Goal: Transaction & Acquisition: Purchase product/service

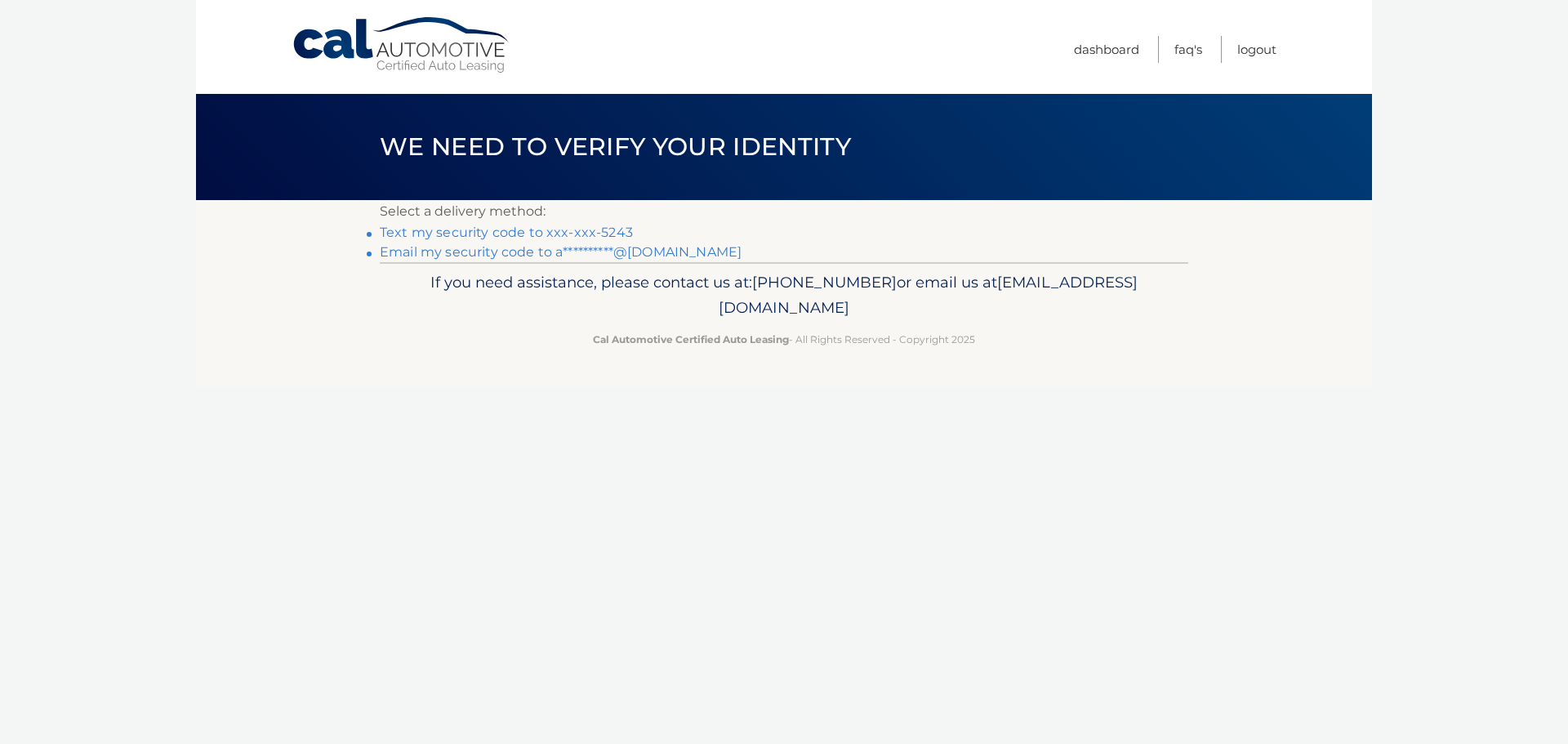
click at [560, 231] on link "Text my security code to xxx-xxx-5243" at bounding box center [506, 233] width 253 height 15
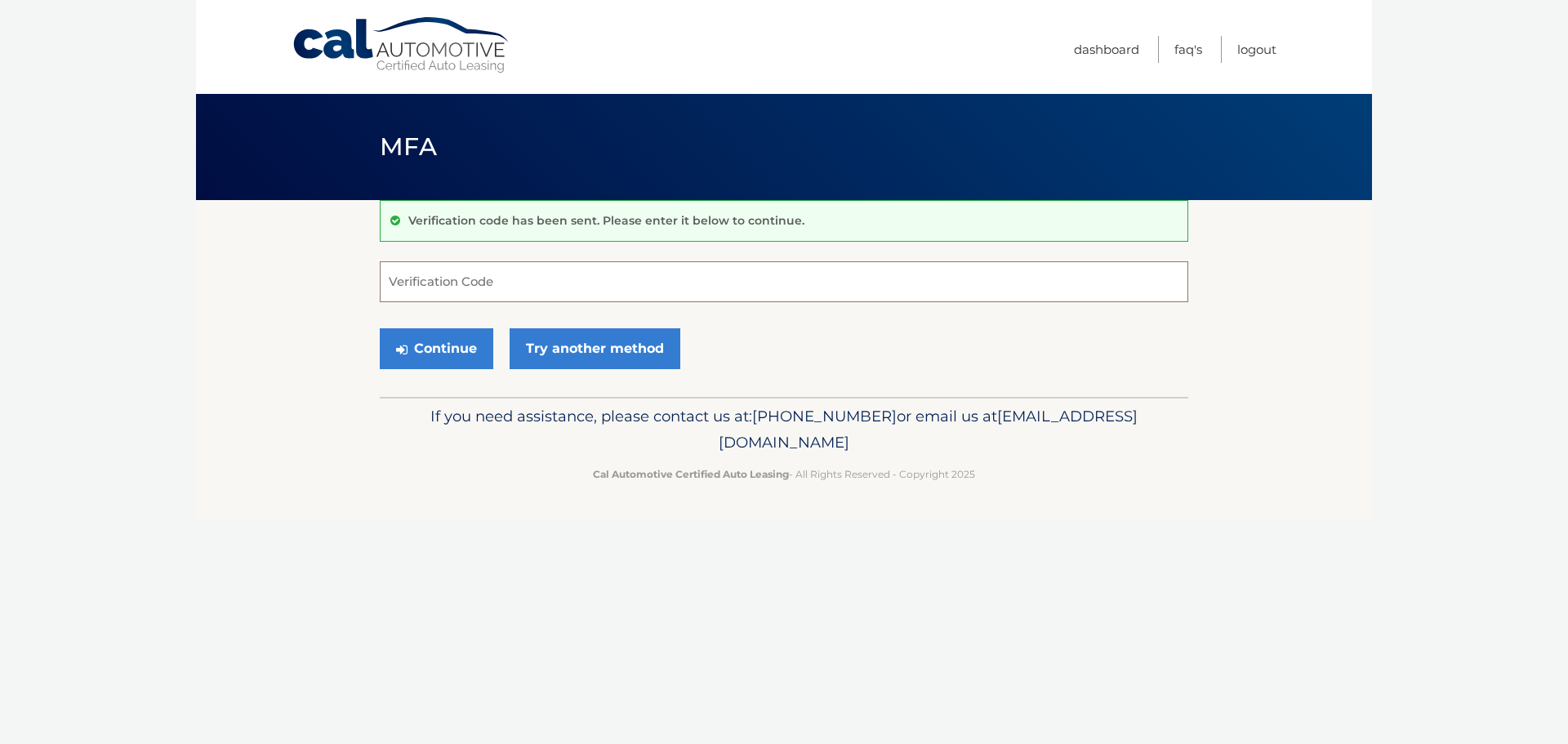
click at [537, 286] on input "Verification Code" at bounding box center [784, 281] width 809 height 41
type input "620590"
click at [454, 354] on button "Continue" at bounding box center [436, 348] width 113 height 41
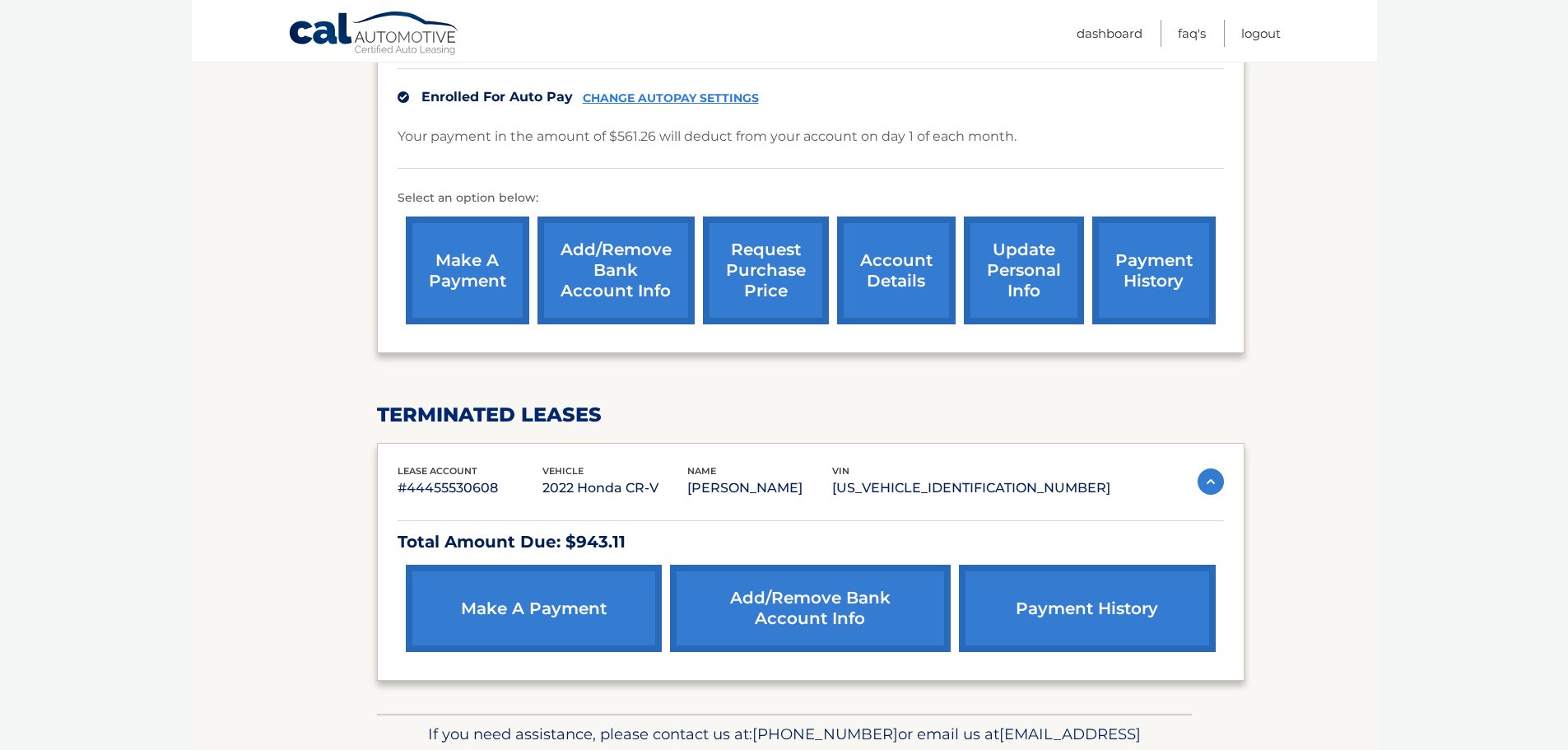
scroll to position [494, 0]
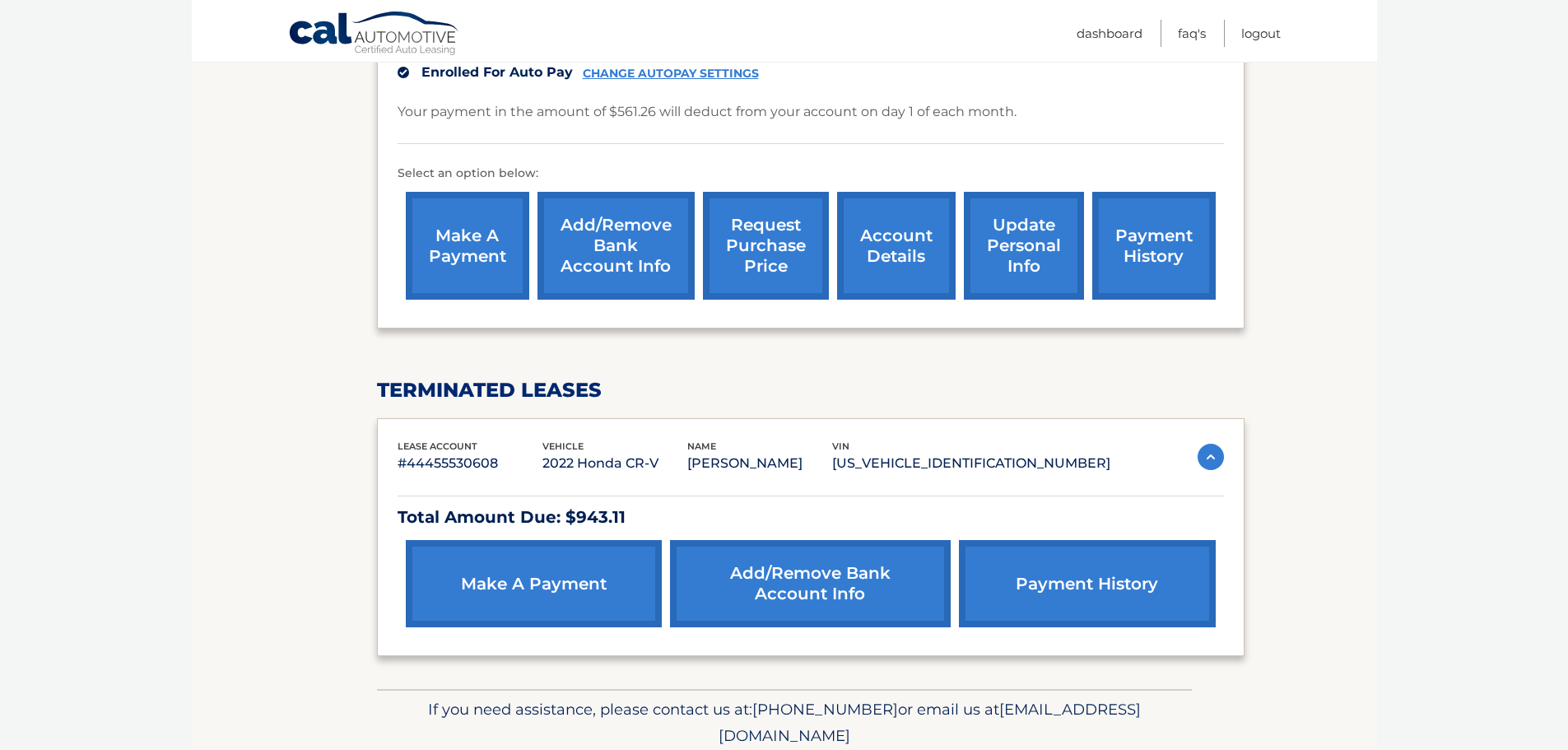
click at [493, 257] on link "make a payment" at bounding box center [467, 246] width 124 height 108
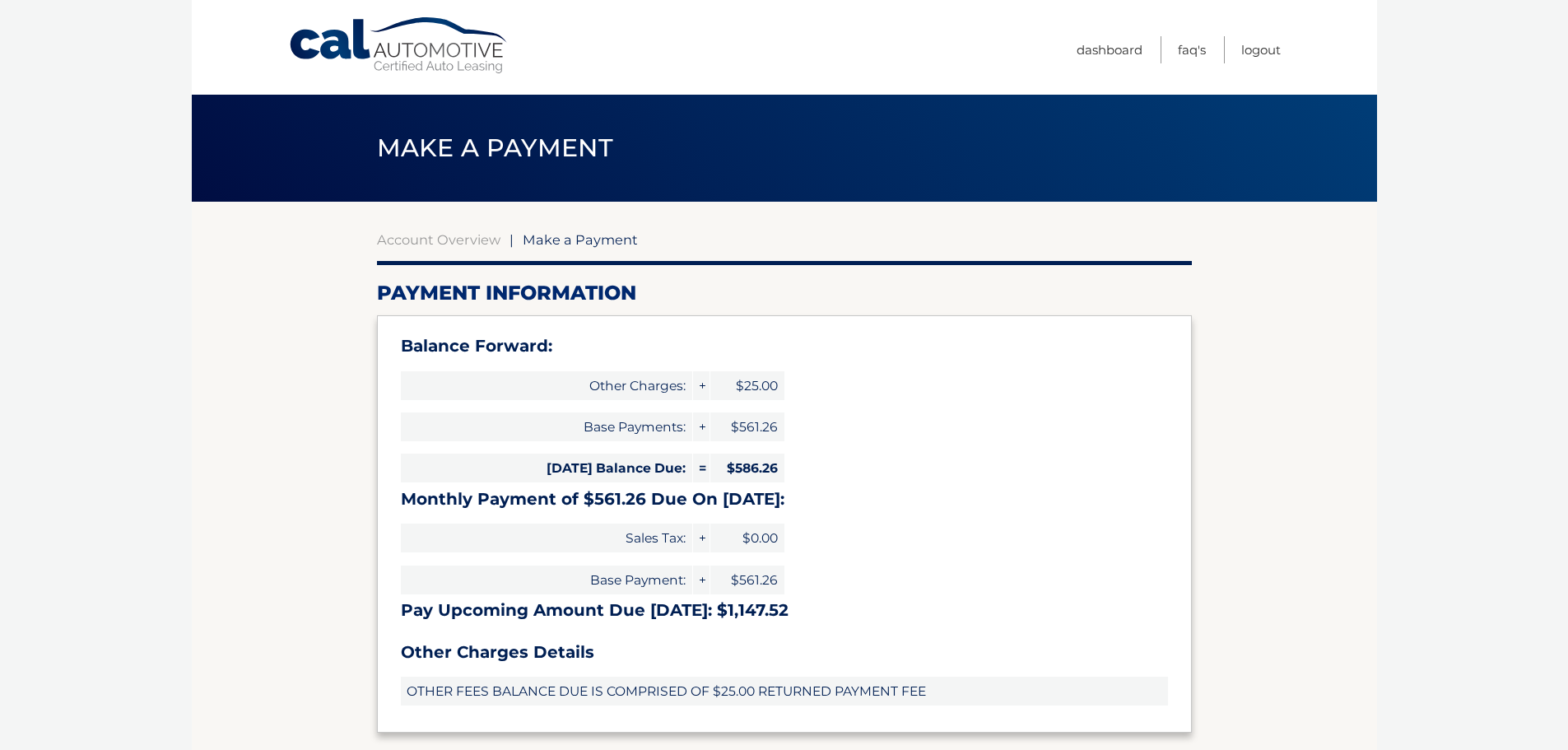
select select "ODU4ZTg2NTgtN2YzZC00ODQ4LTljNTItMmRlMTJmZDhlY2Rl"
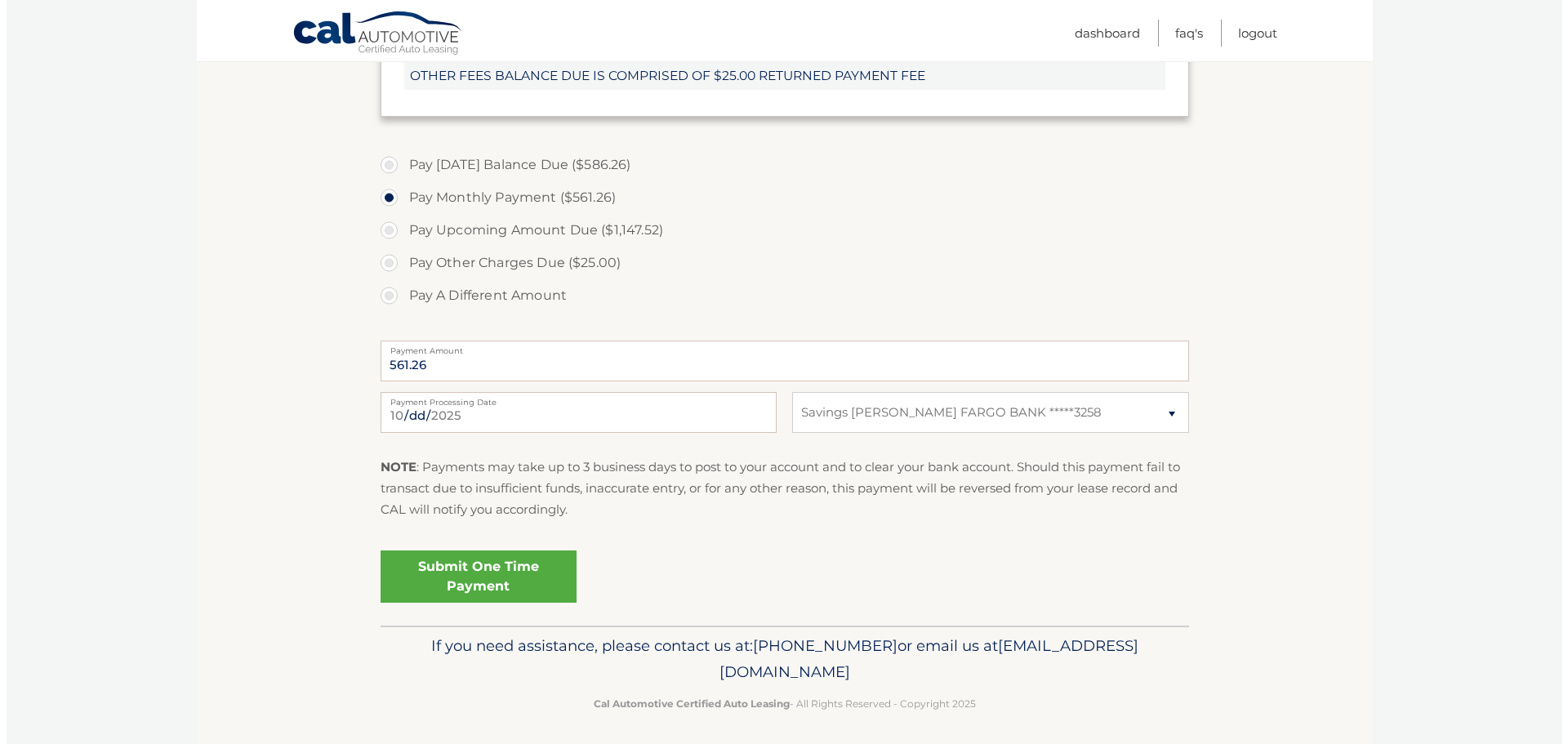
scroll to position [615, 0]
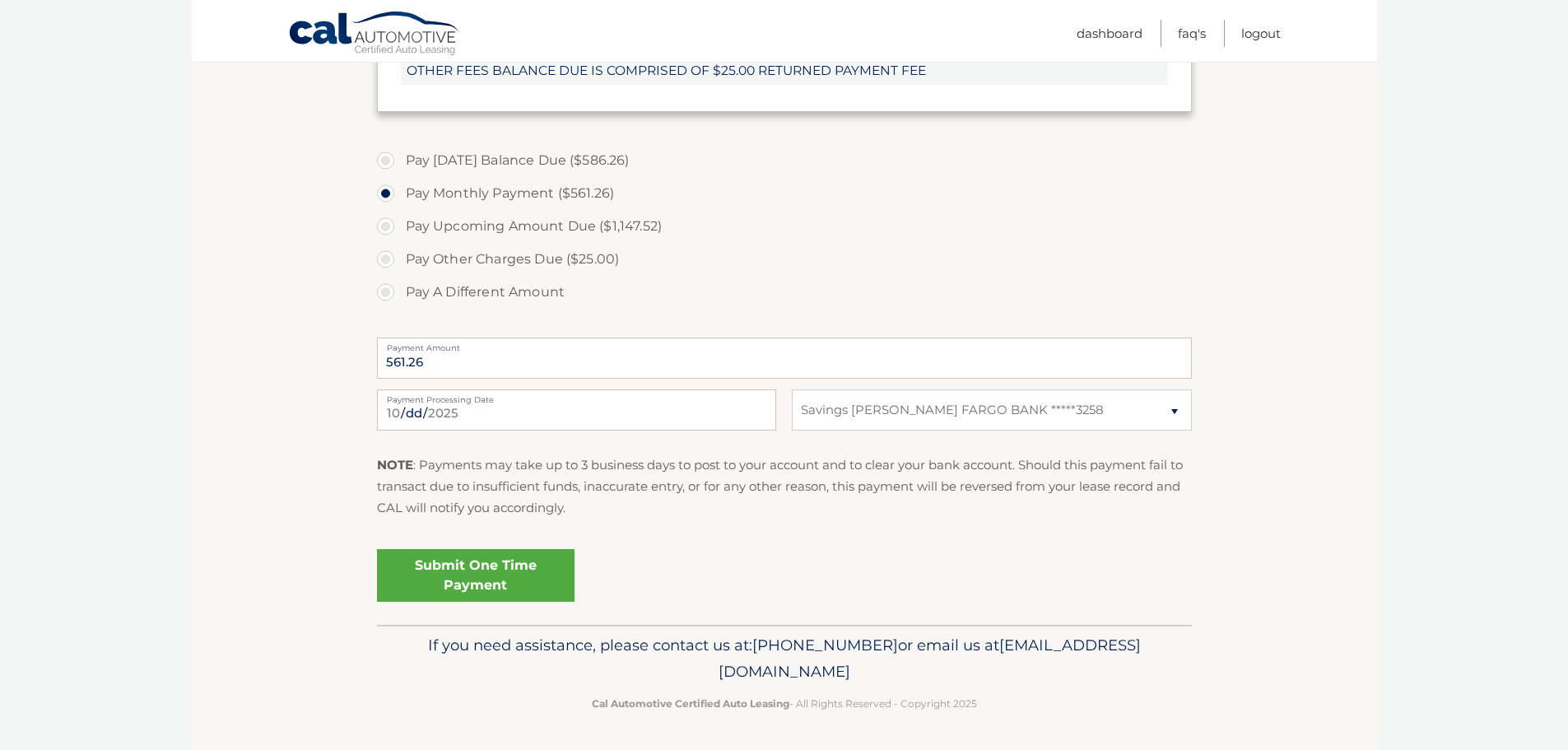
click at [540, 593] on link "Submit One Time Payment" at bounding box center [476, 574] width 197 height 53
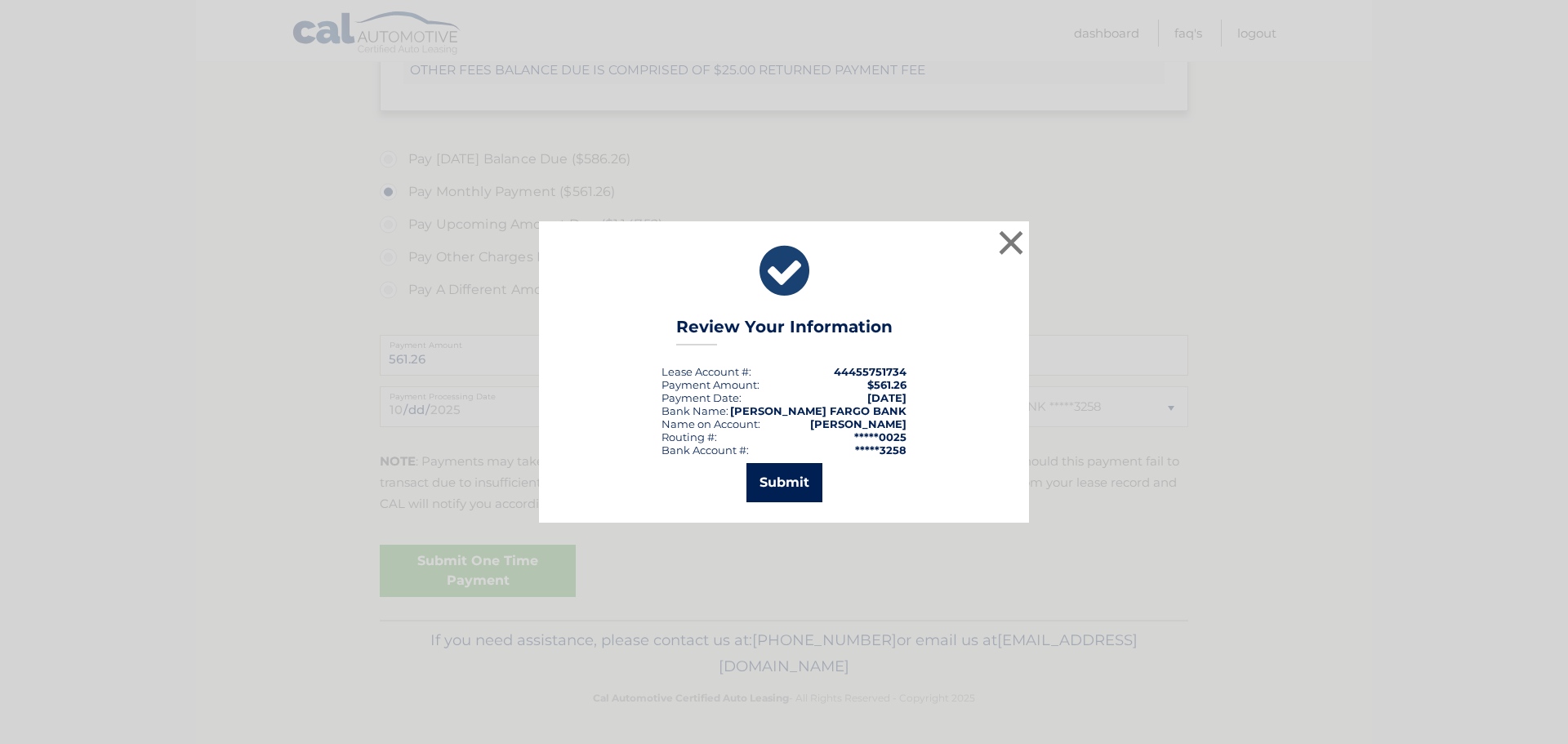
click at [799, 476] on button "Submit" at bounding box center [784, 482] width 76 height 39
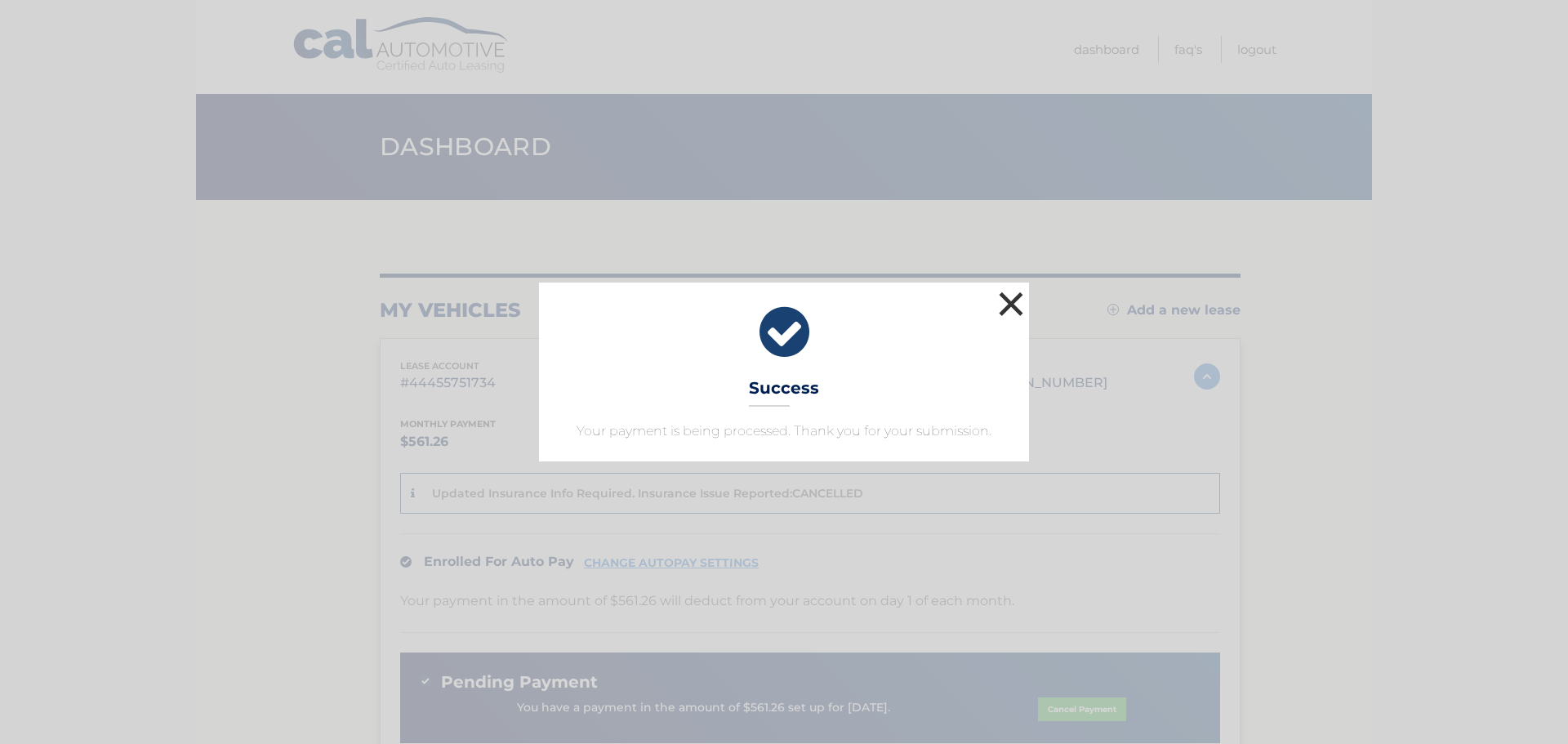
click at [1008, 310] on button "×" at bounding box center [1012, 304] width 33 height 33
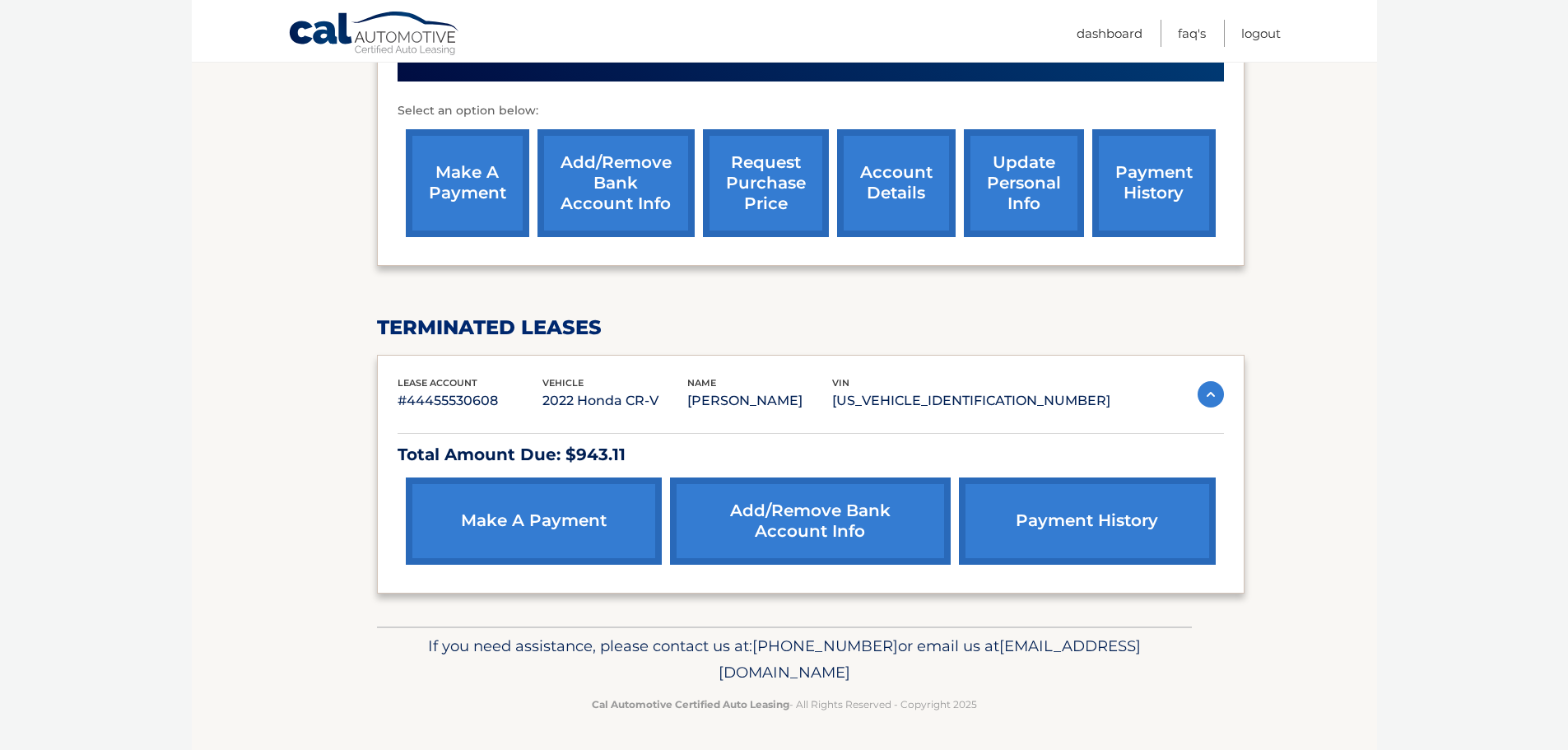
scroll to position [669, 0]
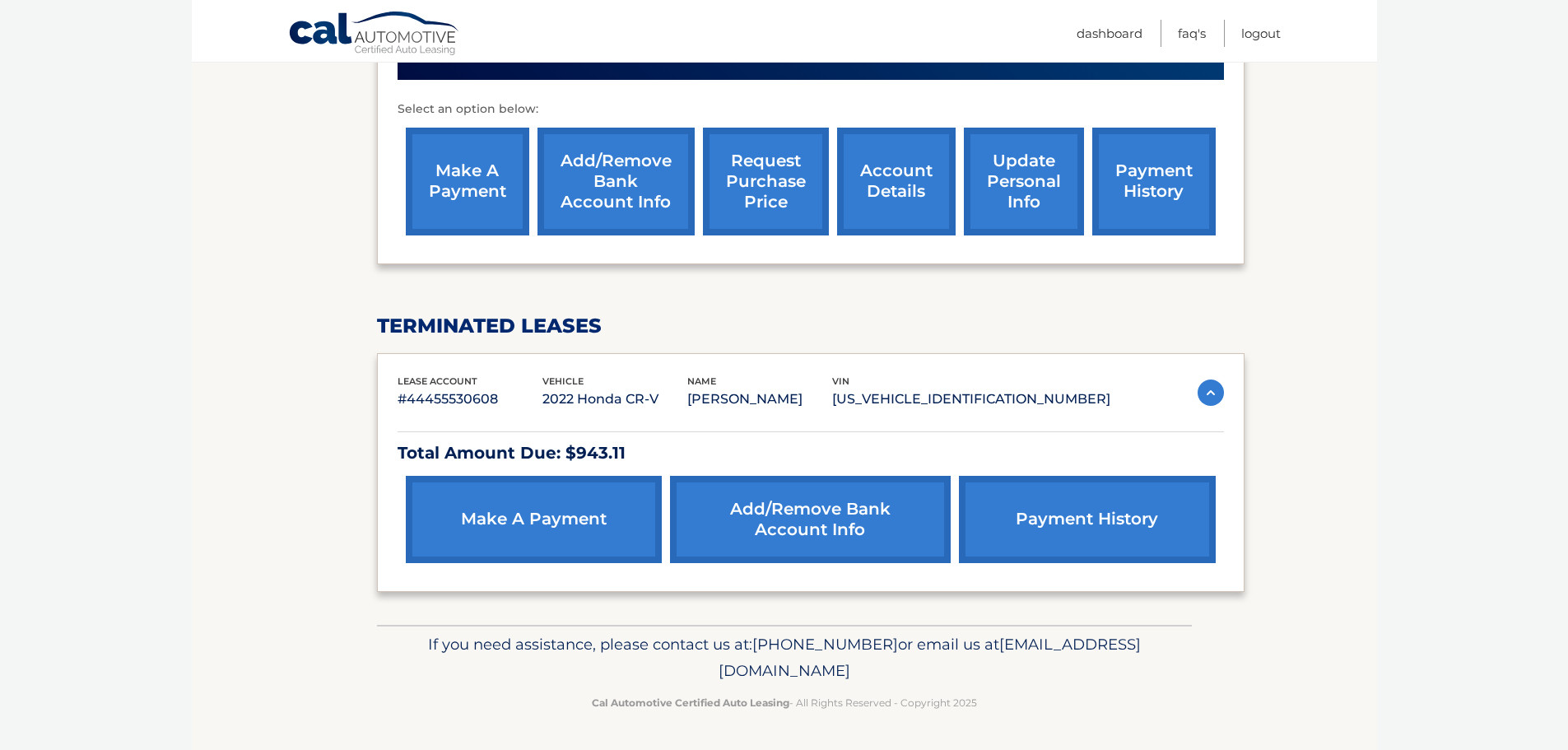
drag, startPoint x: 942, startPoint y: 669, endPoint x: 643, endPoint y: 677, distance: 299.1
click at [637, 676] on p "If you need assistance, please contact us at: [PHONE_NUMBER] or email us at [EM…" at bounding box center [784, 657] width 794 height 53
copy span "[EMAIL_ADDRESS][DOMAIN_NAME]"
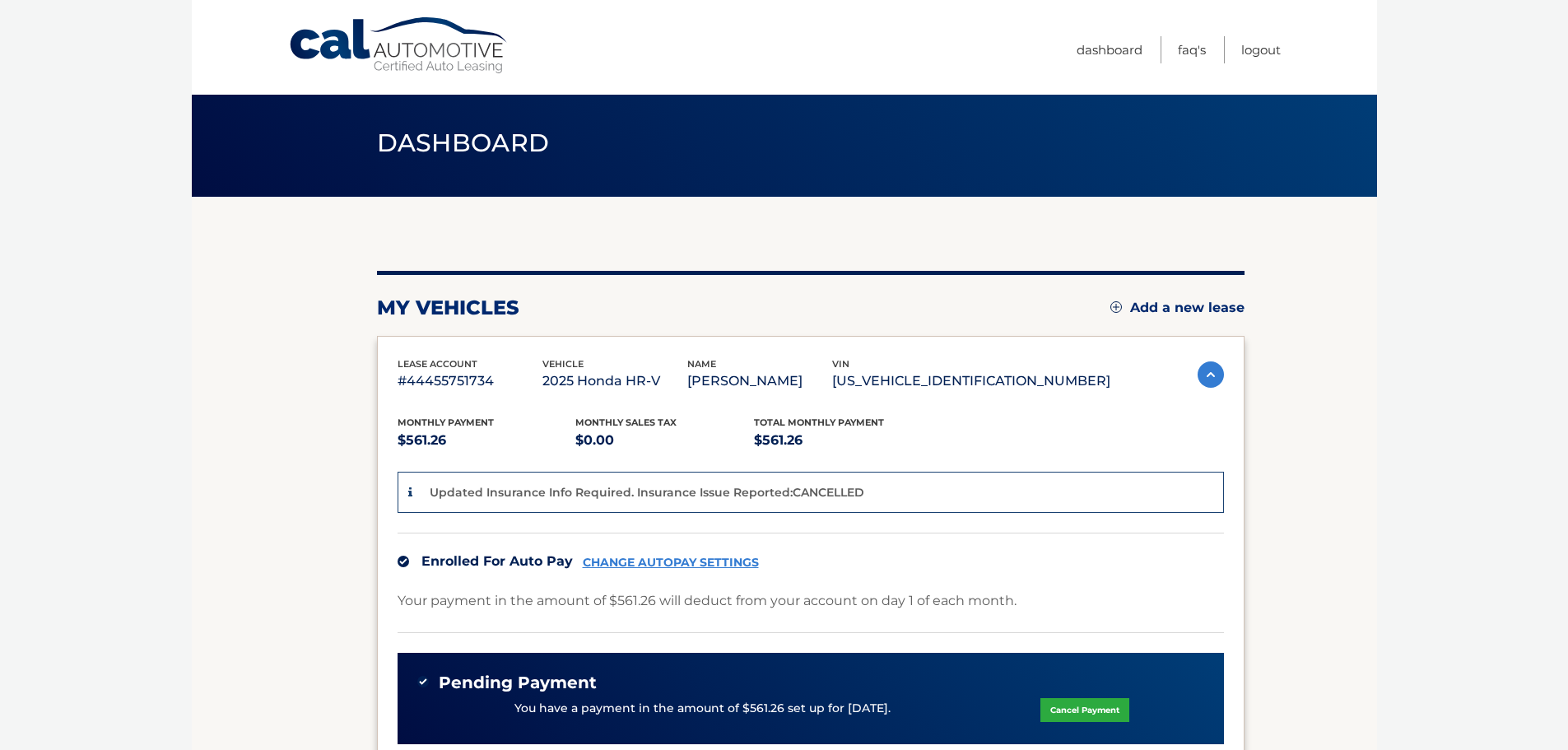
scroll to position [0, 0]
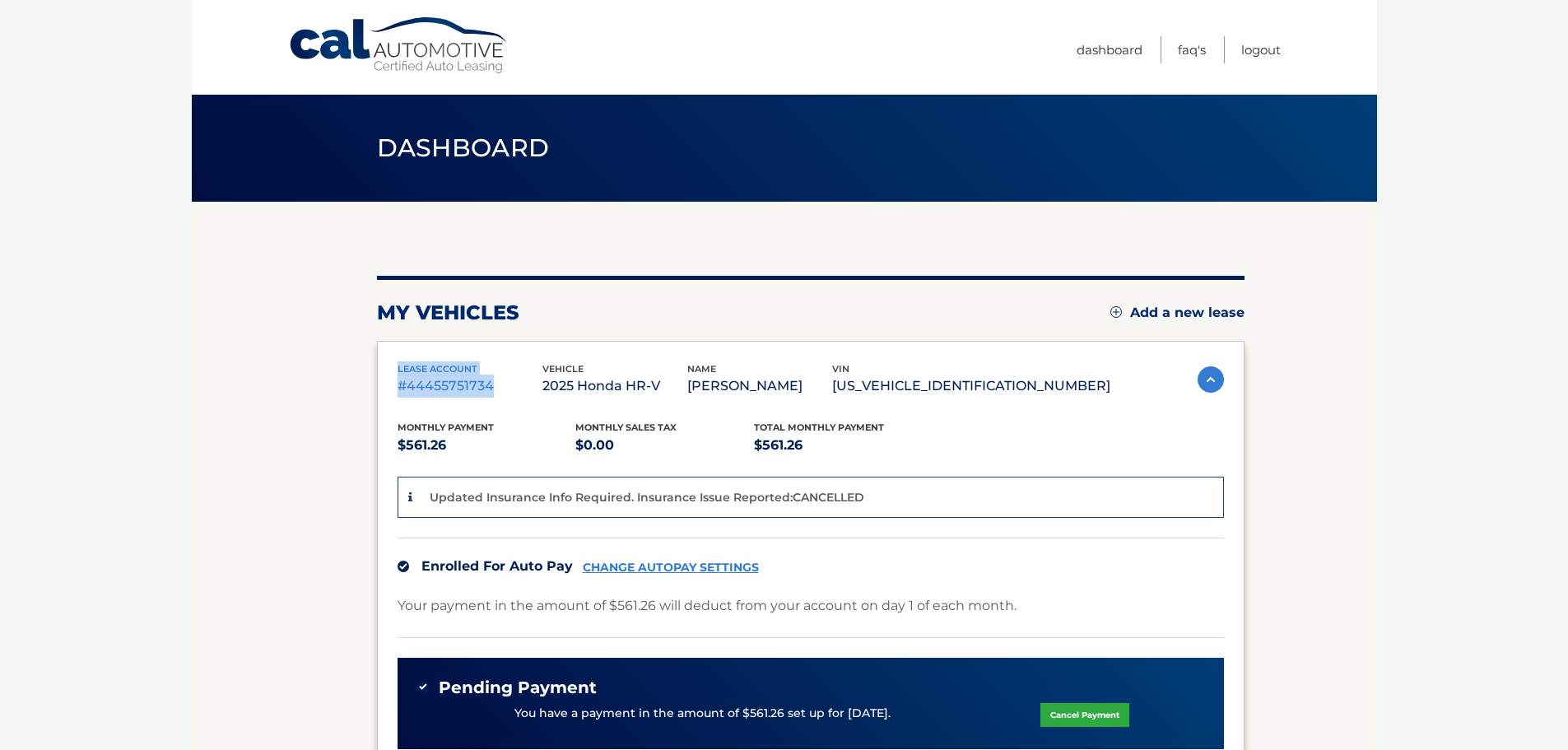
drag, startPoint x: 502, startPoint y: 389, endPoint x: 398, endPoint y: 372, distance: 105.4
click at [398, 372] on div "lease account #44455751734" at bounding box center [469, 380] width 145 height 37
copy div "lease account #44455751734"
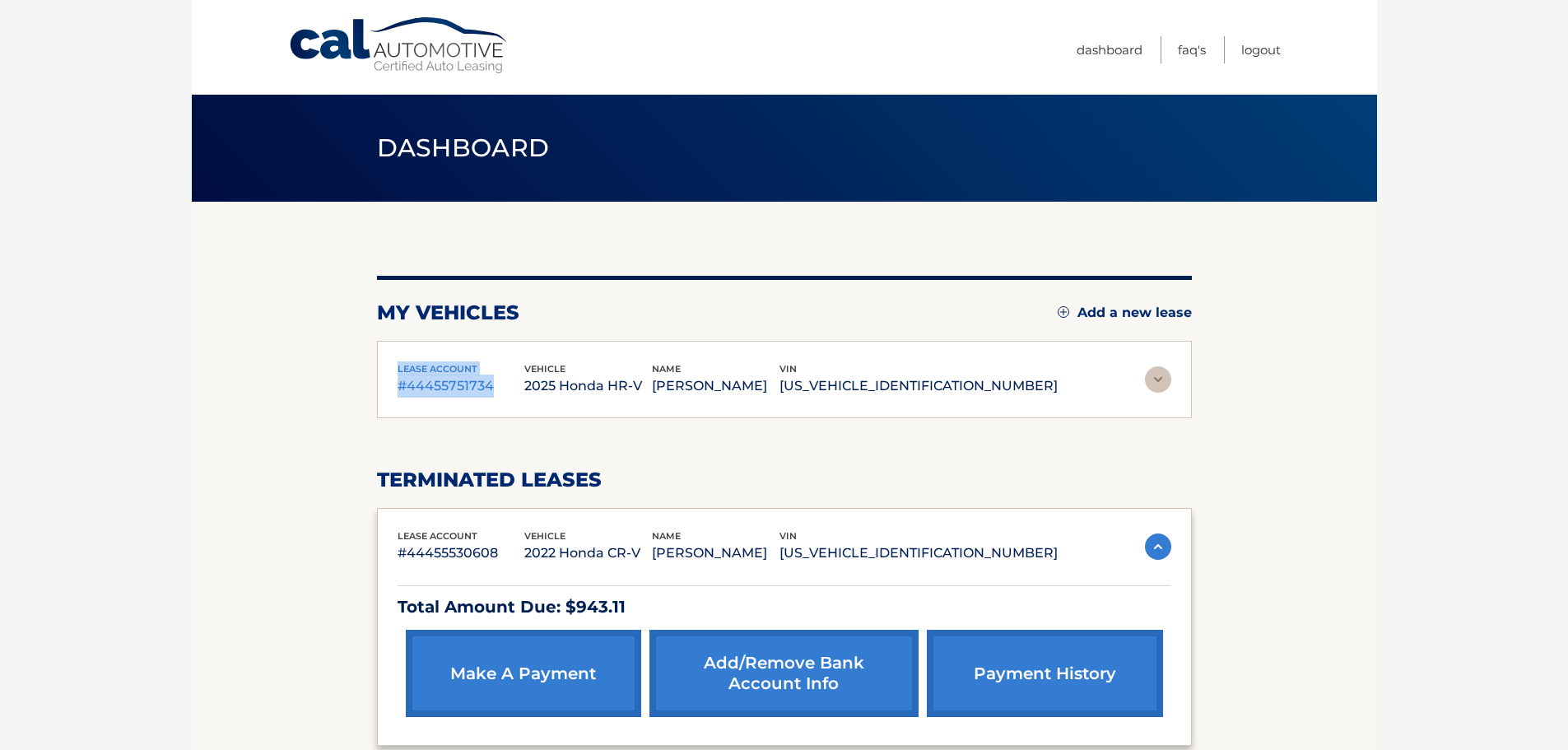
drag, startPoint x: 682, startPoint y: 554, endPoint x: 564, endPoint y: 533, distance: 119.9
click at [564, 533] on div "vehicle 2022 Honda CR-V" at bounding box center [588, 547] width 127 height 37
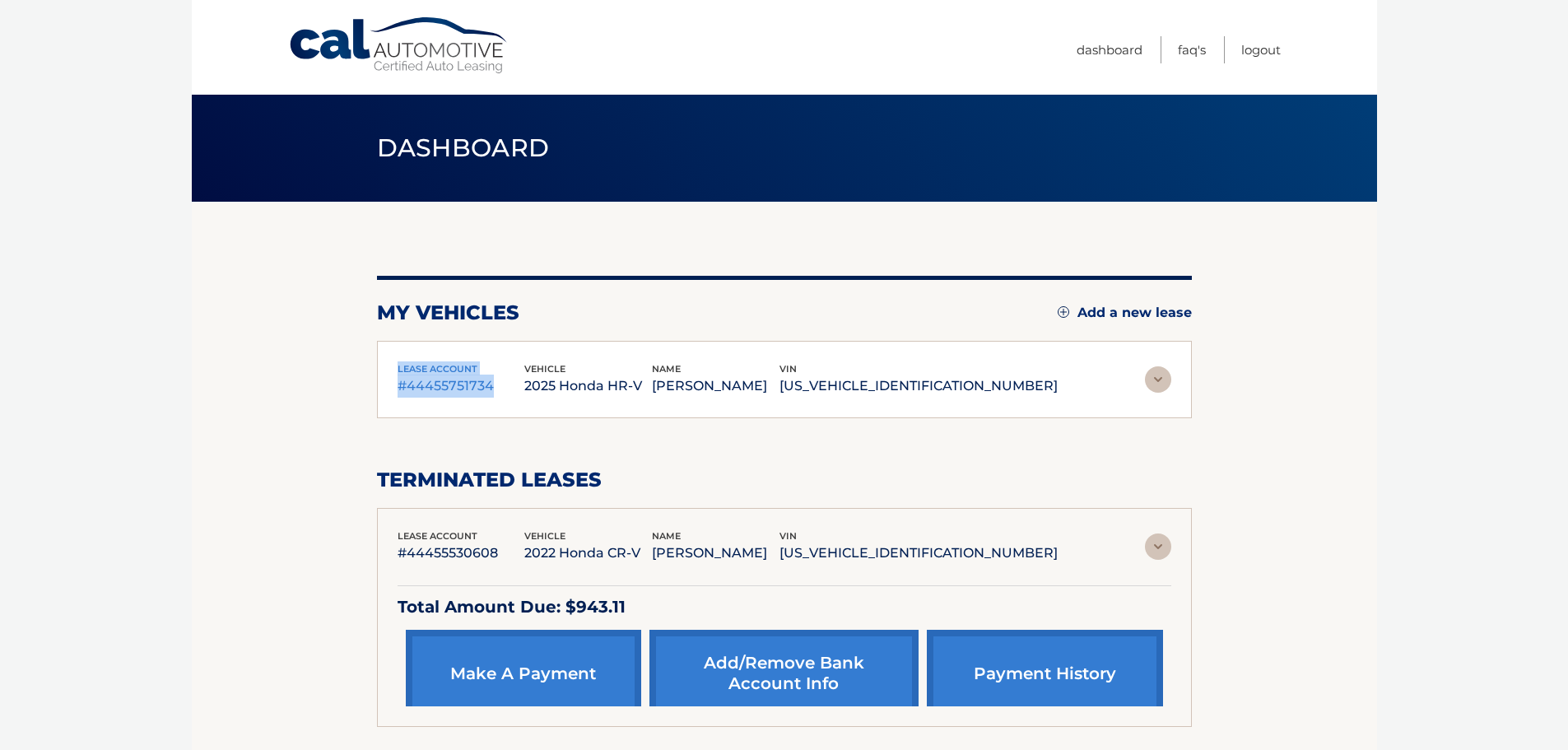
copy div "vehicle 2022 Honda CR-V"
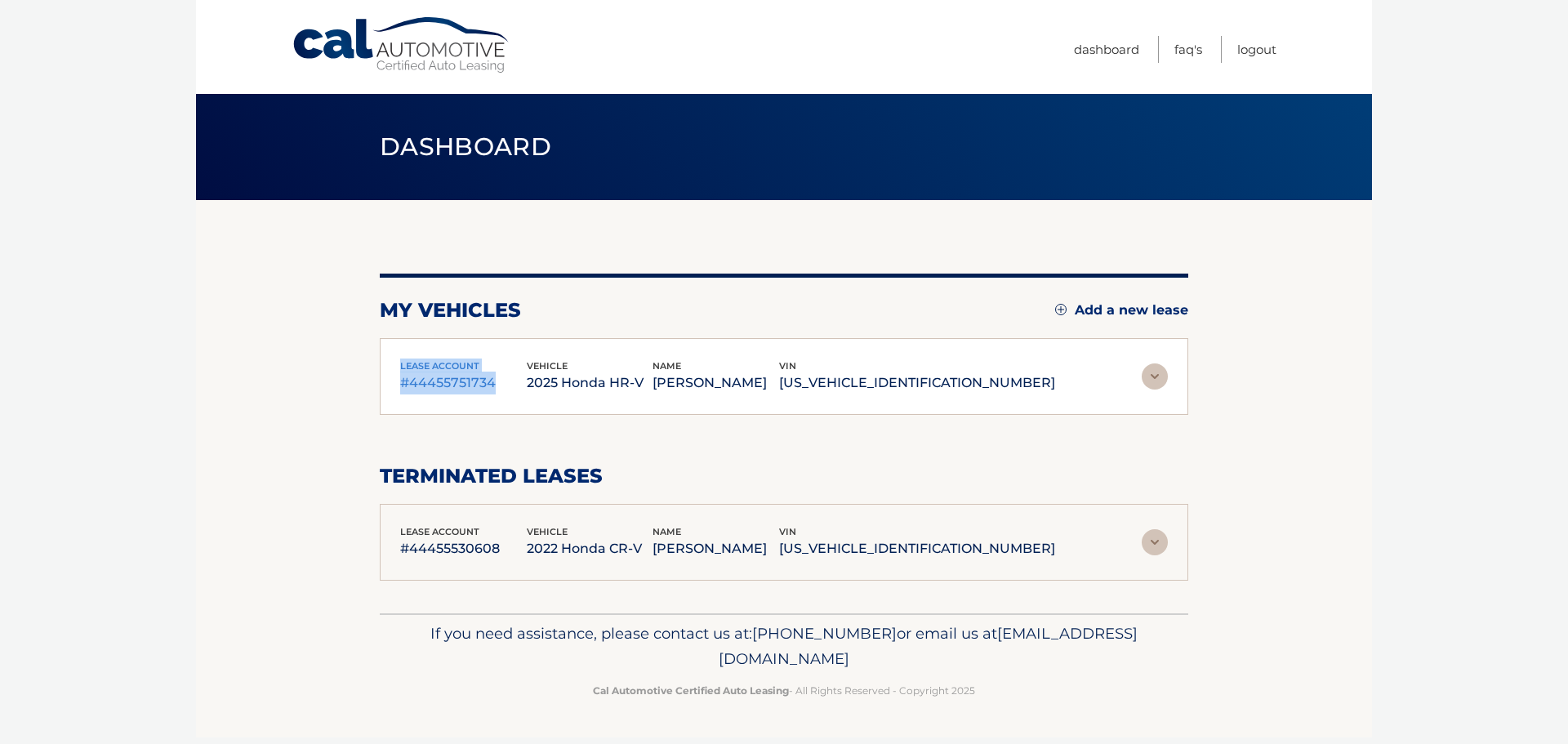
drag, startPoint x: 687, startPoint y: 384, endPoint x: 566, endPoint y: 362, distance: 123.0
click at [566, 362] on div "vehicle 2025 Honda HR-V" at bounding box center [589, 377] width 126 height 37
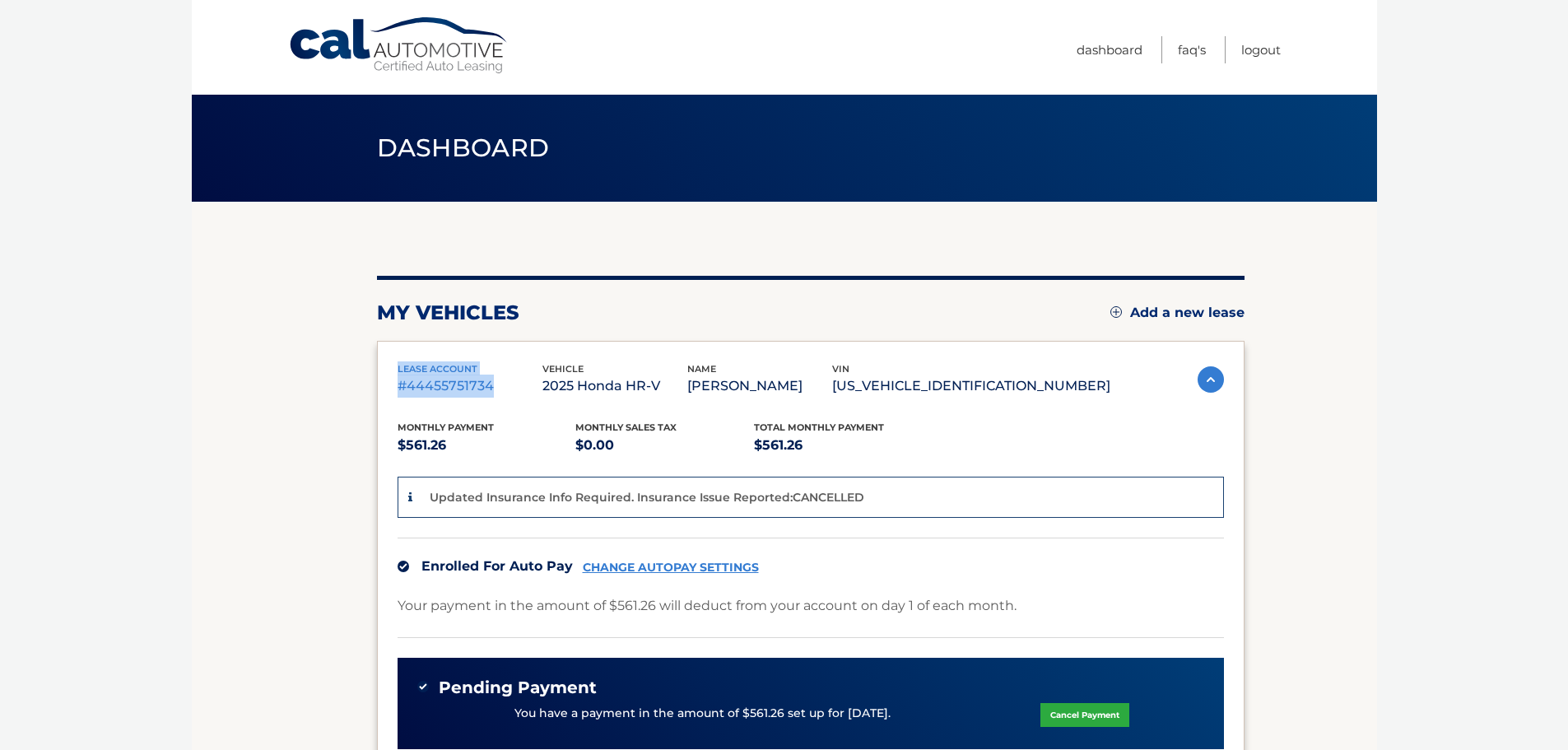
copy div "vehicle 2025 Honda HR-V"
drag, startPoint x: 1086, startPoint y: 382, endPoint x: 932, endPoint y: 365, distance: 154.9
click at [932, 365] on div "vin [US_VEHICLE_IDENTIFICATION_NUMBER]" at bounding box center [971, 380] width 278 height 37
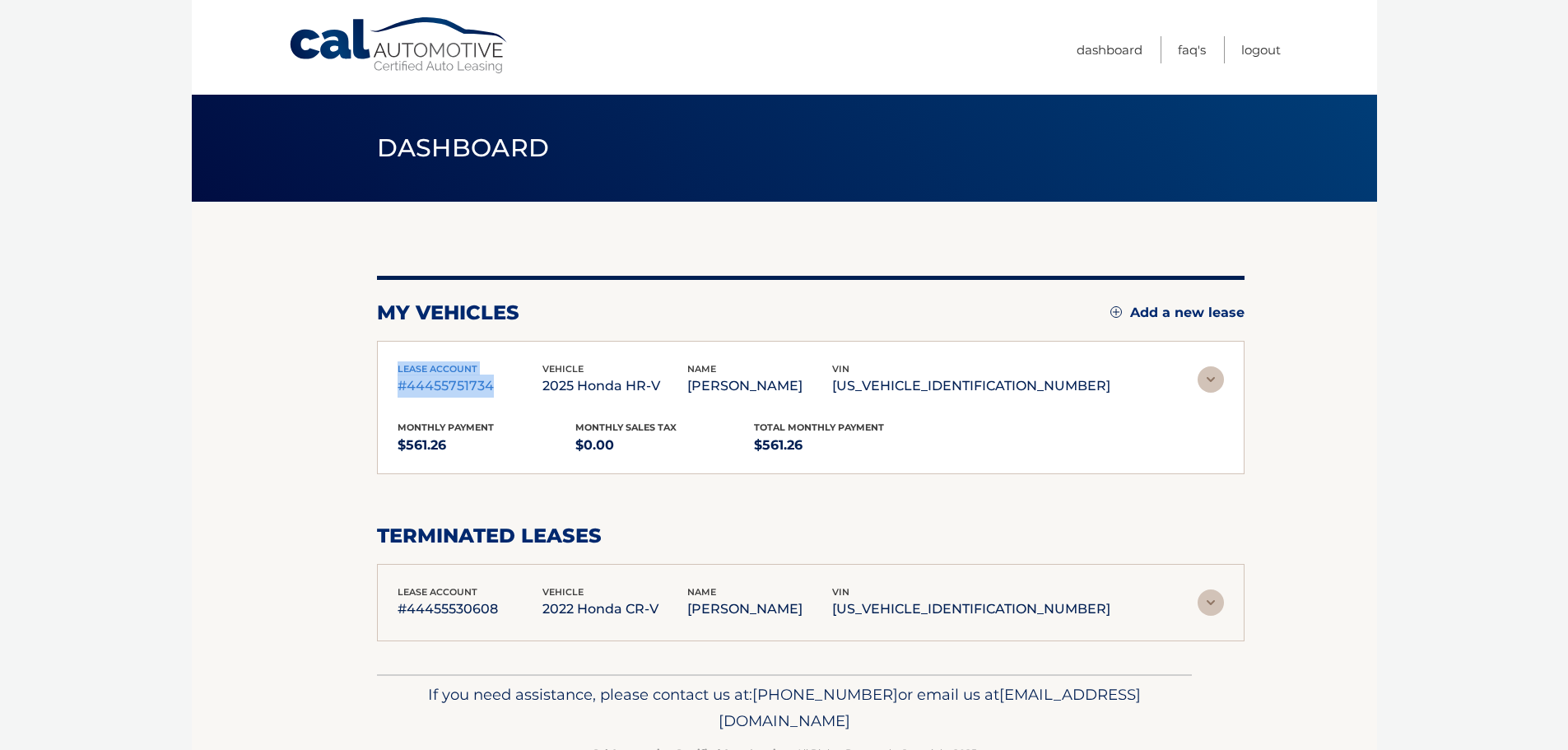
copy div "vin [US_VEHICLE_IDENTIFICATION_NUMBER]"
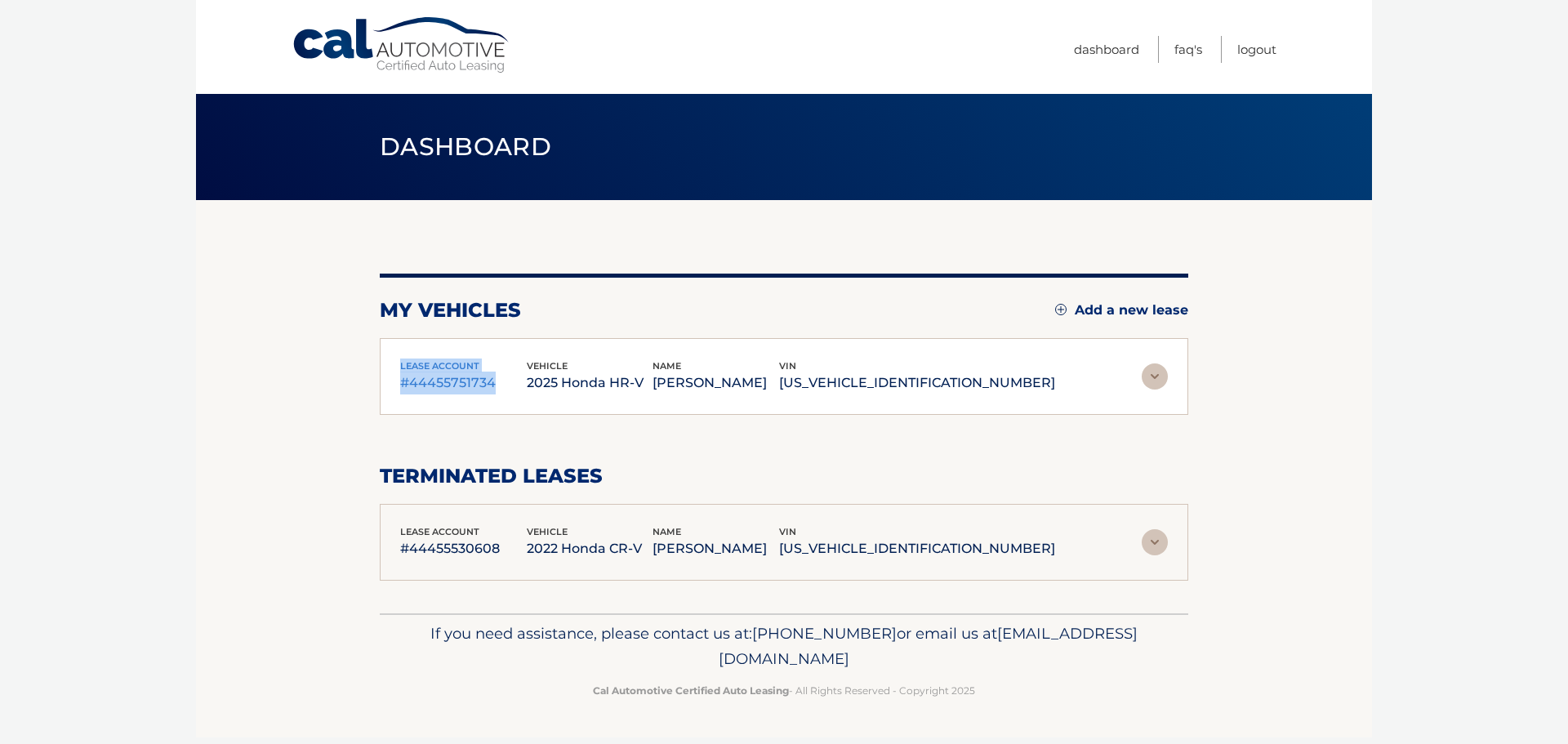
click at [1160, 376] on img at bounding box center [1155, 376] width 26 height 26
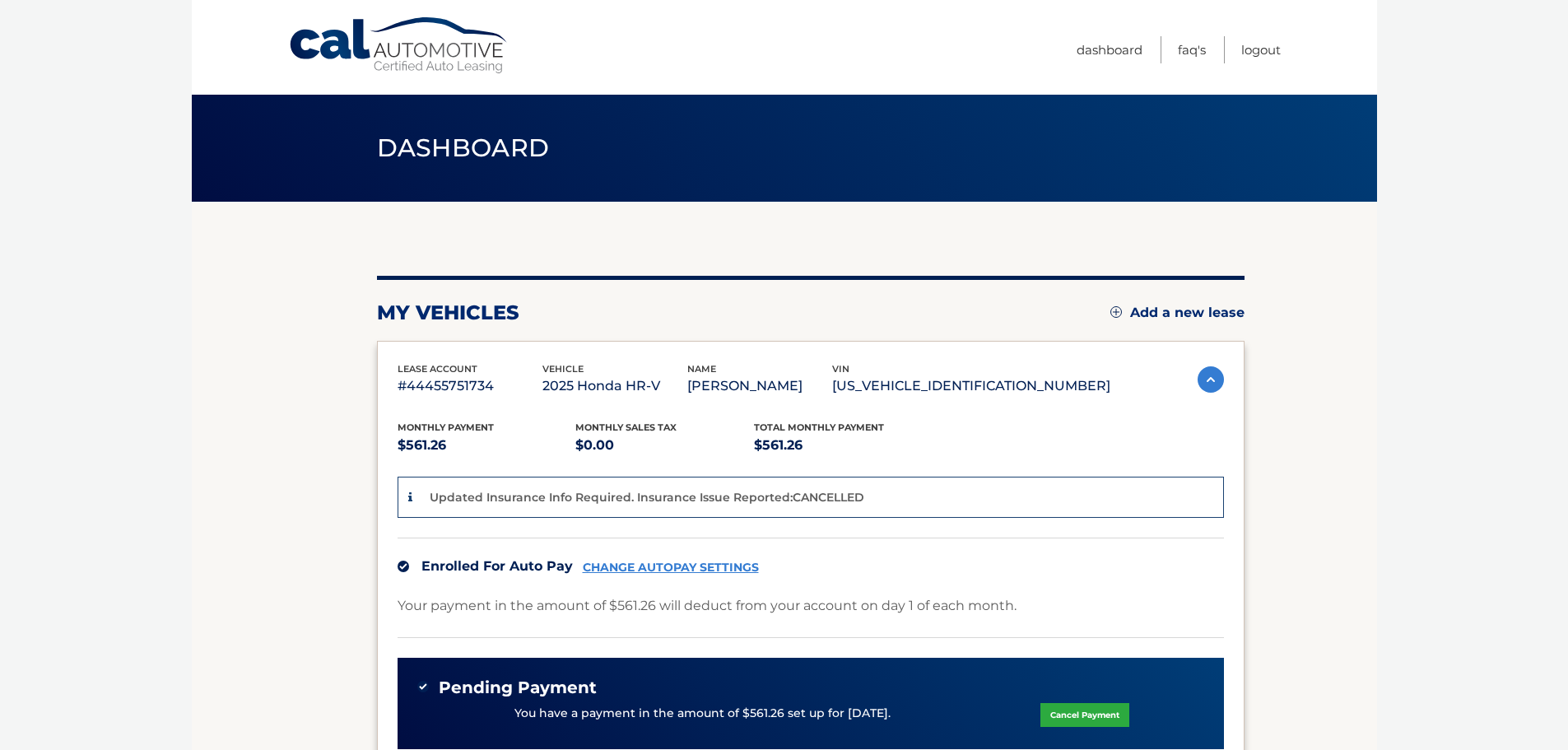
click at [253, 295] on section "my vehicles Add a new lease lease account #44455751734 vehicle 2025 Honda HR-V …" at bounding box center [785, 667] width 1186 height 932
